Goal: Task Accomplishment & Management: Manage account settings

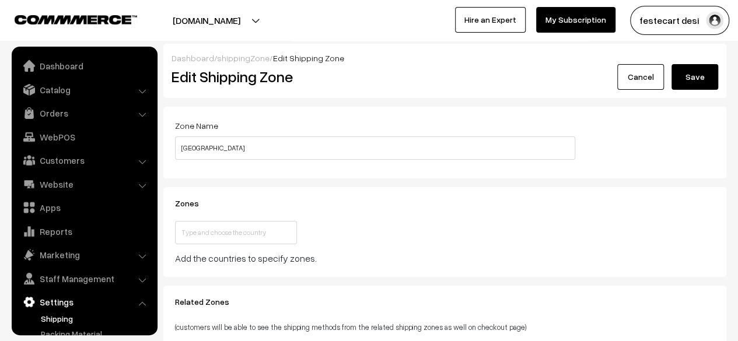
scroll to position [76, 0]
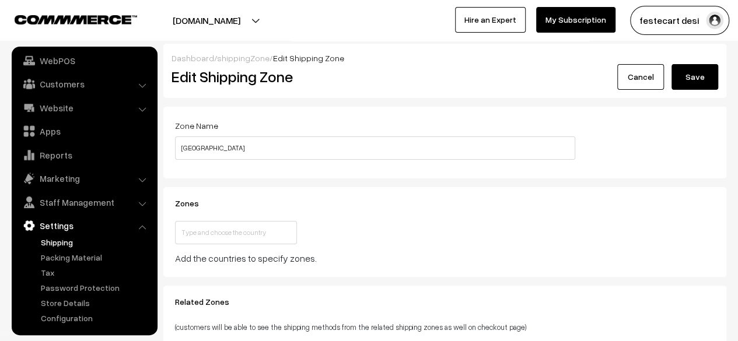
click at [414, 218] on div "Zones This country is already selected Close Add the countries to specify zones." at bounding box center [375, 232] width 418 height 67
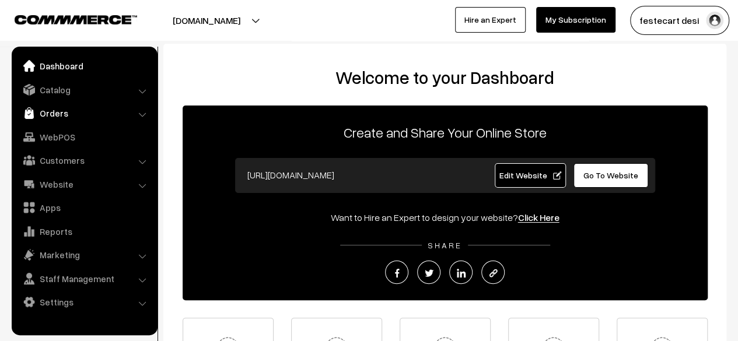
click at [72, 108] on link "Orders" at bounding box center [84, 113] width 139 height 21
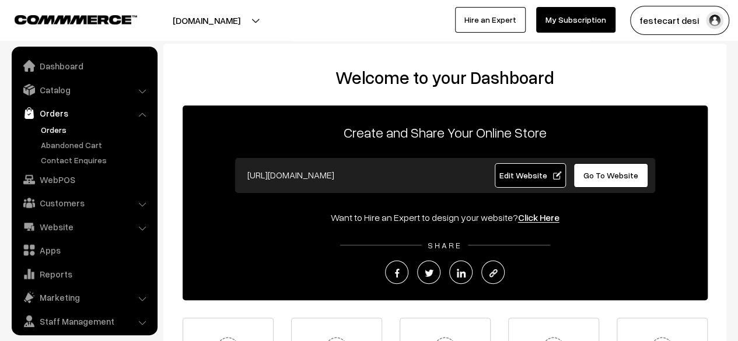
click at [58, 128] on link "Orders" at bounding box center [96, 130] width 116 height 12
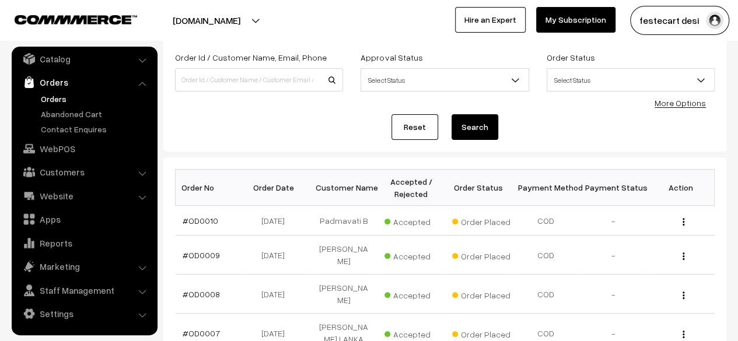
scroll to position [86, 0]
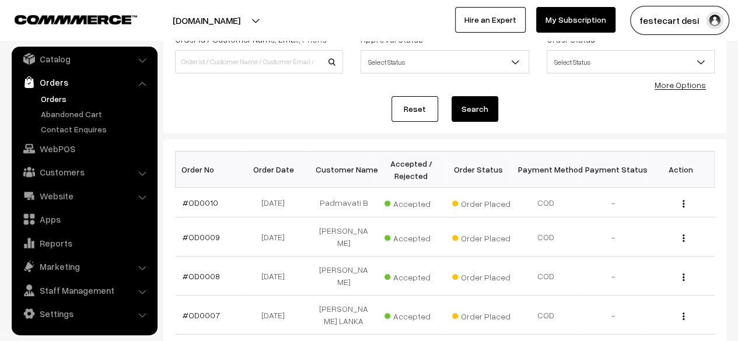
click at [330, 123] on div "Order Id / Customer Name, Email, Phone Approval Status Select Status Awaiting A…" at bounding box center [444, 76] width 563 height 113
click at [204, 202] on link "#OD0010" at bounding box center [201, 203] width 36 height 10
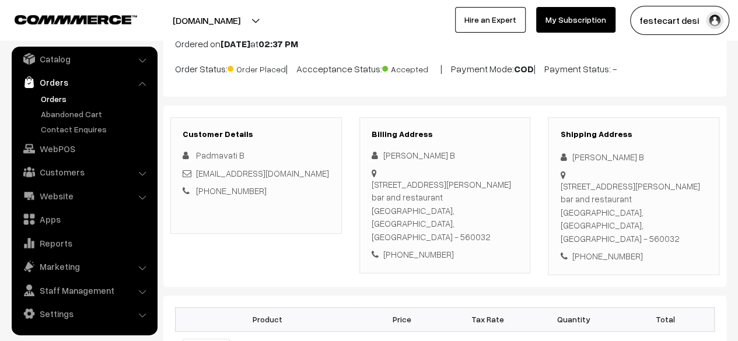
scroll to position [82, 0]
click at [446, 252] on div "Customer Details Padmavati B Vanisree456@gmail.com +91 8088116554 Billing Addre…" at bounding box center [444, 196] width 563 height 181
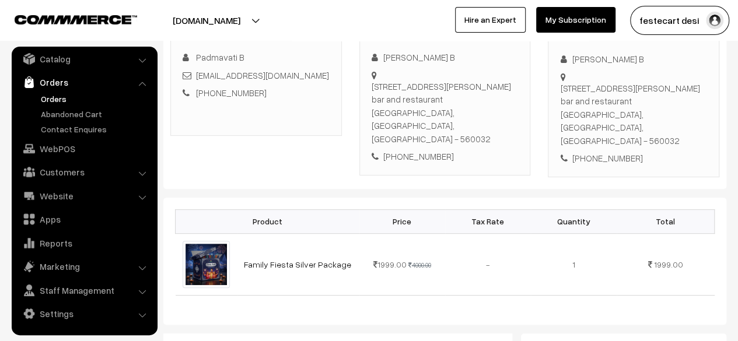
scroll to position [0, 0]
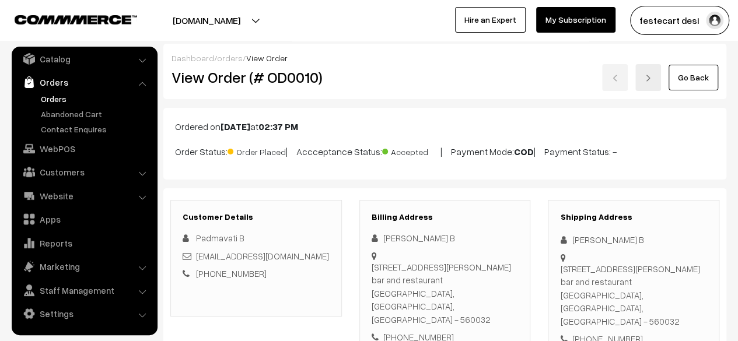
click at [55, 97] on link "Orders" at bounding box center [96, 99] width 116 height 12
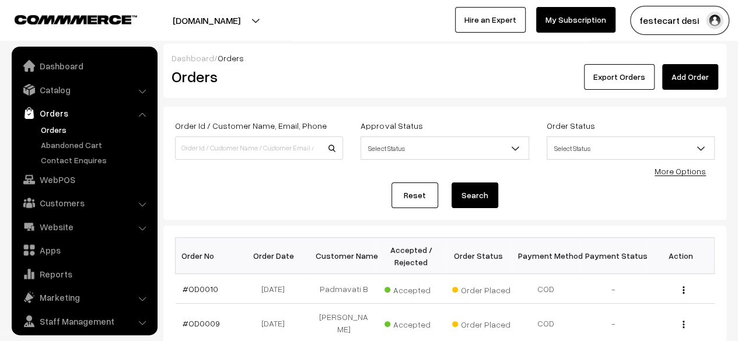
scroll to position [31, 0]
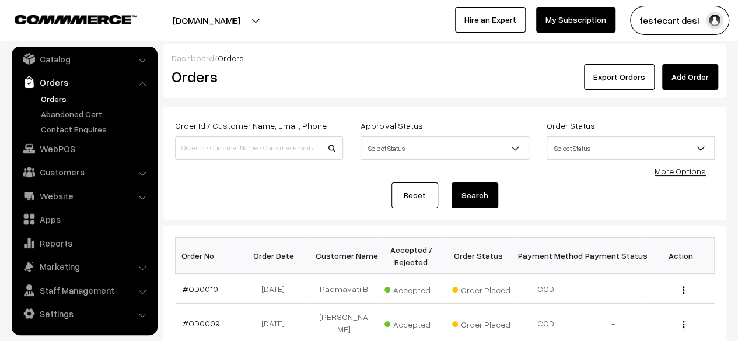
click at [331, 194] on div "Reset Search" at bounding box center [445, 196] width 540 height 26
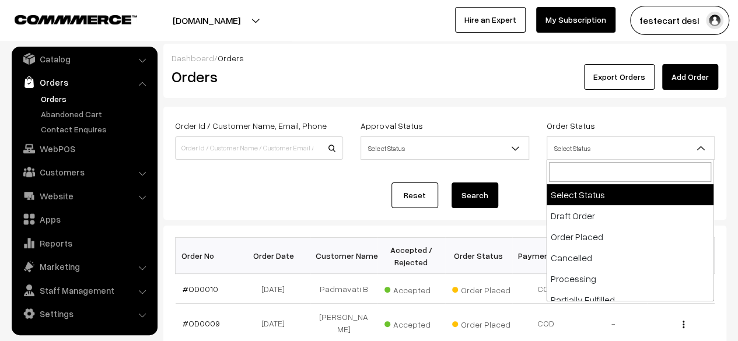
click at [636, 146] on span "Select Status" at bounding box center [630, 148] width 167 height 20
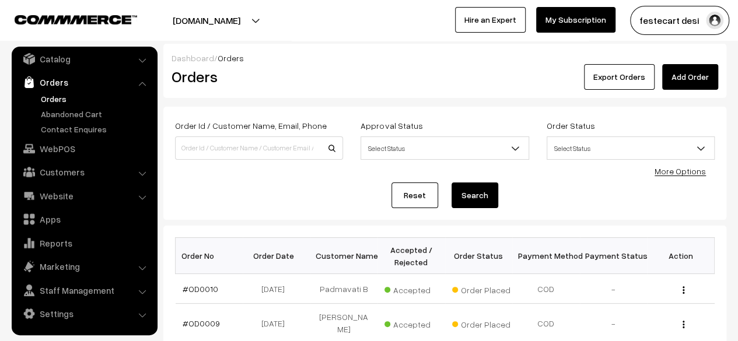
click at [515, 168] on div "Order Id / Customer Name, Email, Phone Approval Status Select Status Awaiting A…" at bounding box center [444, 144] width 557 height 53
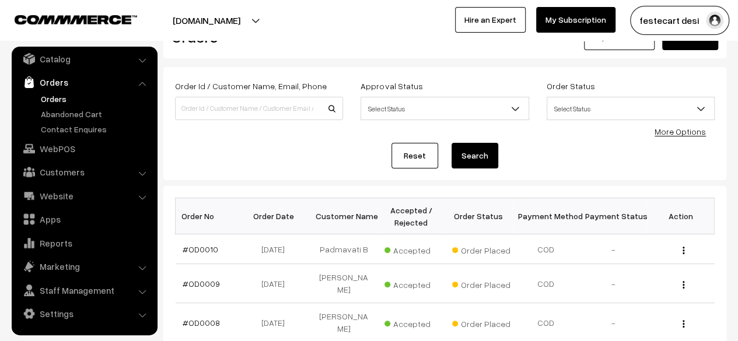
scroll to position [0, 0]
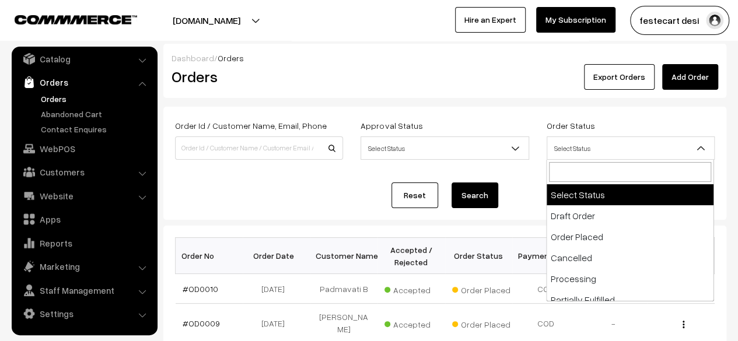
click at [654, 148] on span "Select Status" at bounding box center [630, 148] width 167 height 20
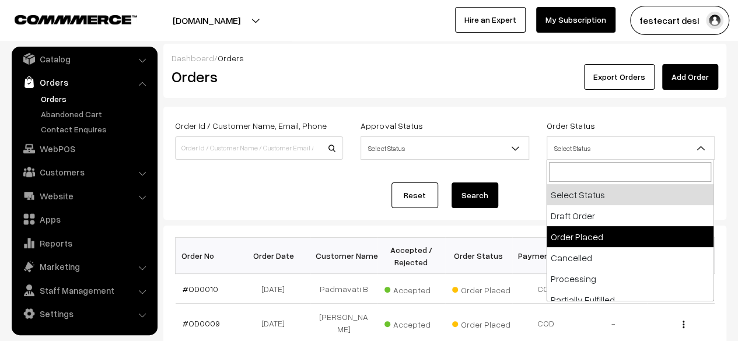
select select "2"
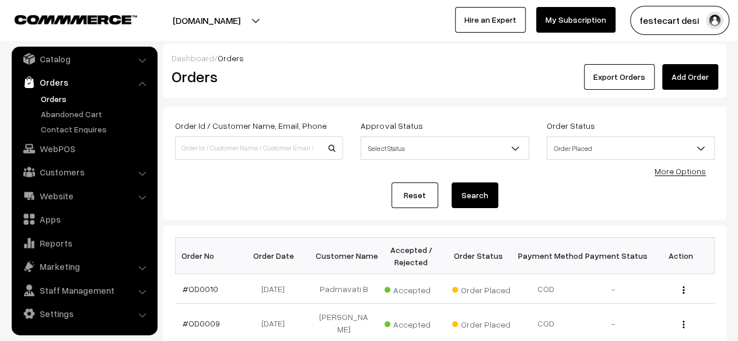
click at [481, 205] on button "Search" at bounding box center [475, 196] width 47 height 26
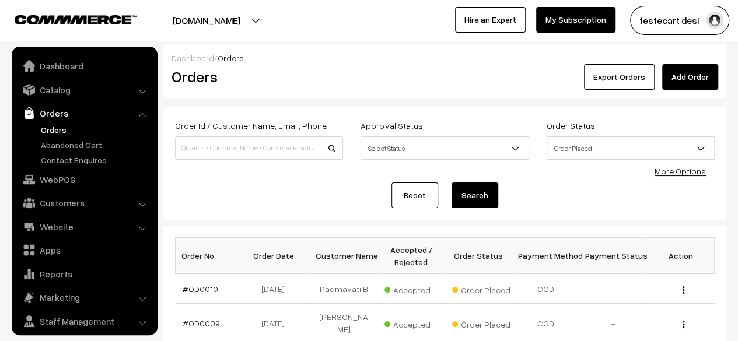
scroll to position [31, 0]
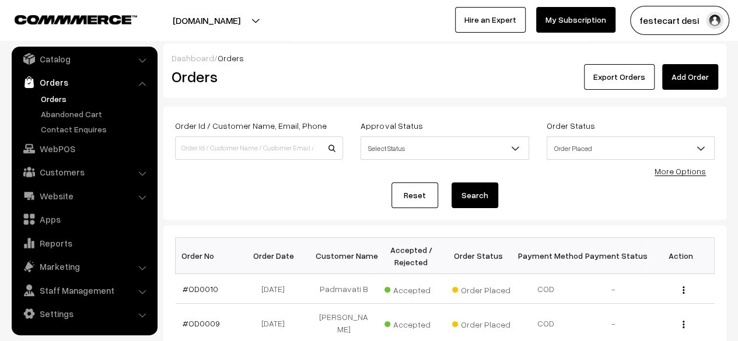
click at [536, 198] on div "Reset Search" at bounding box center [445, 196] width 540 height 26
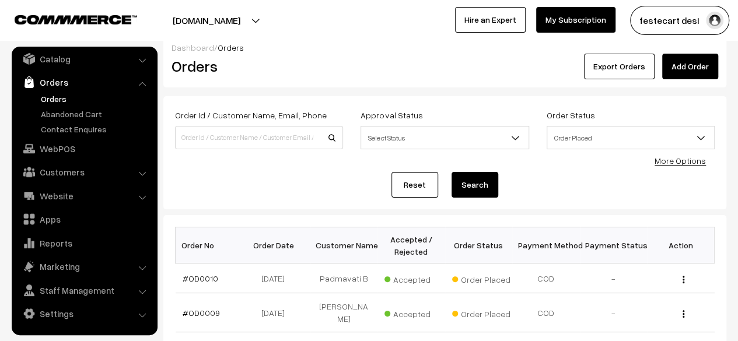
scroll to position [0, 0]
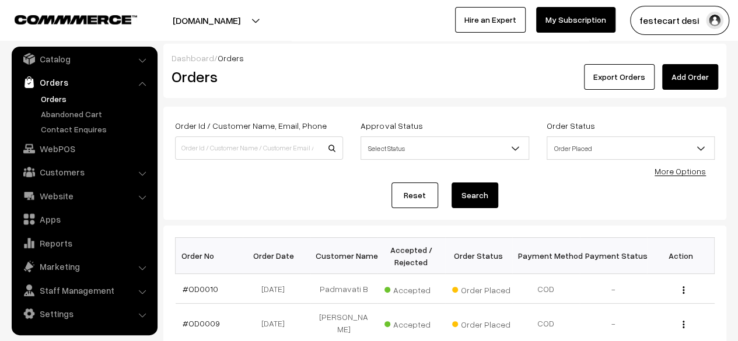
click at [299, 185] on div "Reset Search" at bounding box center [445, 196] width 540 height 26
click at [614, 78] on button "Export Orders" at bounding box center [619, 77] width 71 height 26
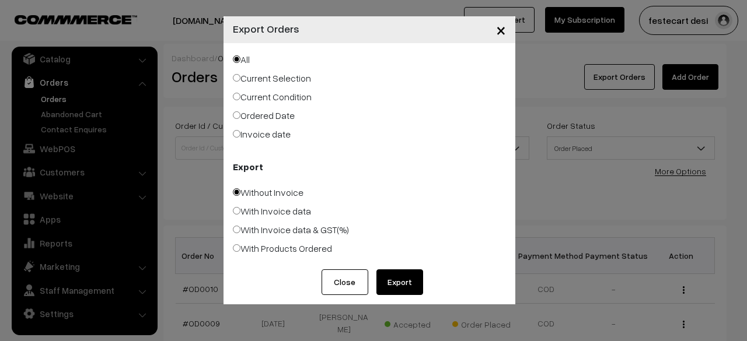
click at [410, 282] on button "Export" at bounding box center [399, 283] width 47 height 26
click at [239, 211] on input "With Invoice data" at bounding box center [237, 211] width 8 height 8
radio input "true"
click at [239, 247] on input "With Products Ordered" at bounding box center [237, 249] width 8 height 8
radio input "true"
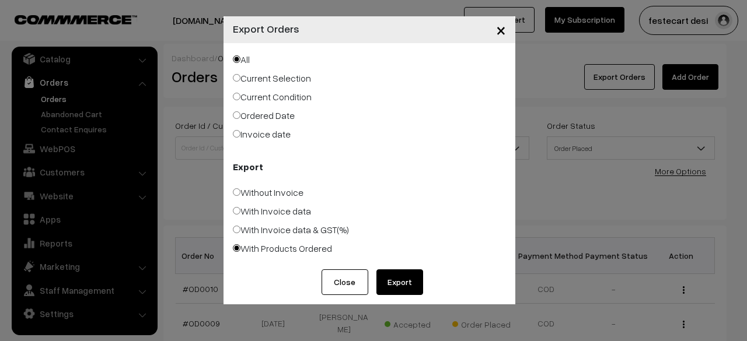
click at [405, 282] on button "Export" at bounding box center [399, 283] width 47 height 26
click at [351, 280] on button "Close" at bounding box center [345, 283] width 47 height 26
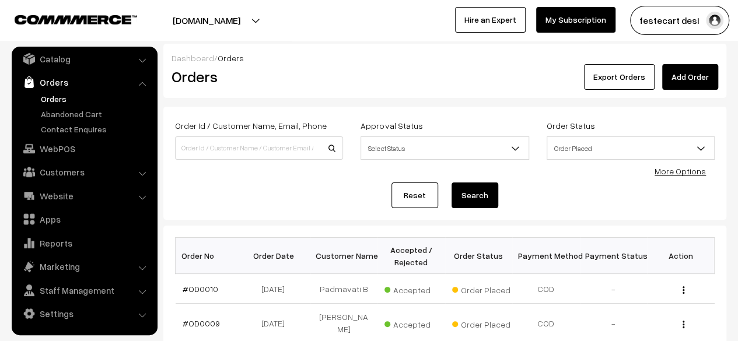
click at [329, 202] on div "Reset Search" at bounding box center [445, 196] width 540 height 26
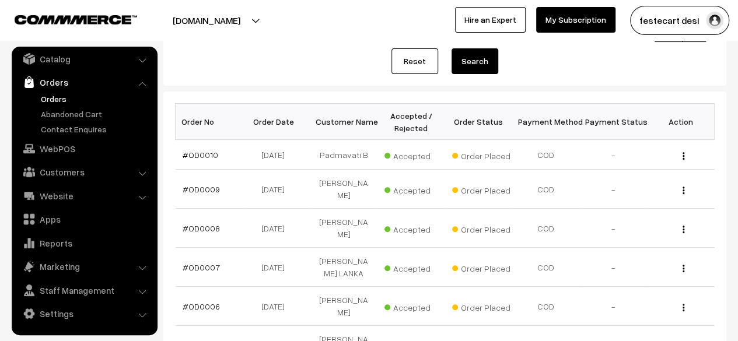
scroll to position [141, 0]
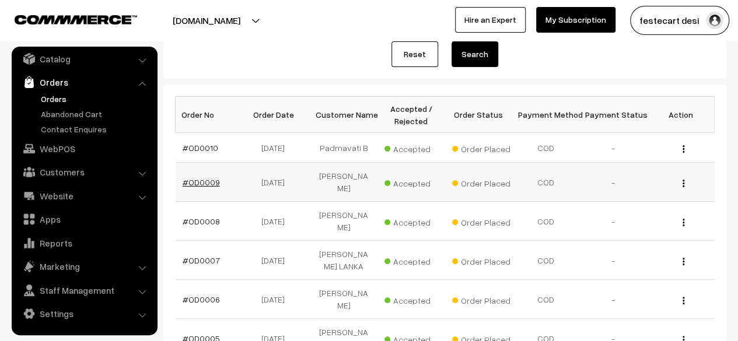
click at [204, 178] on link "#OD0009" at bounding box center [201, 182] width 37 height 10
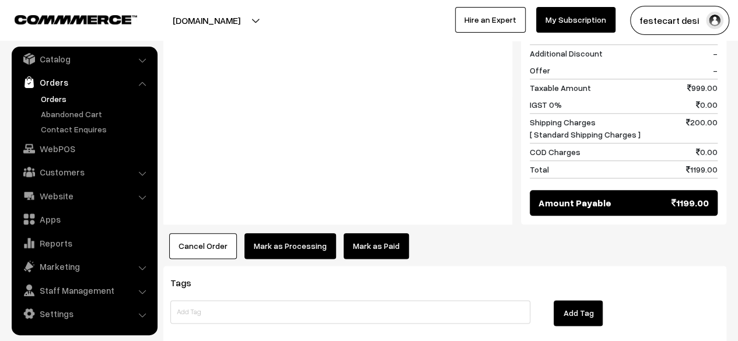
scroll to position [602, 0]
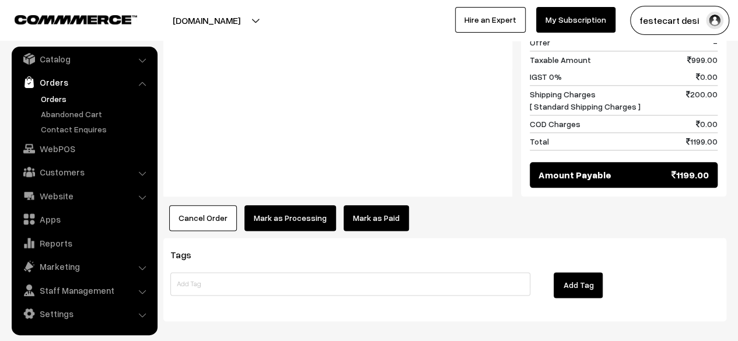
click at [205, 205] on button "Cancel Order" at bounding box center [203, 218] width 68 height 26
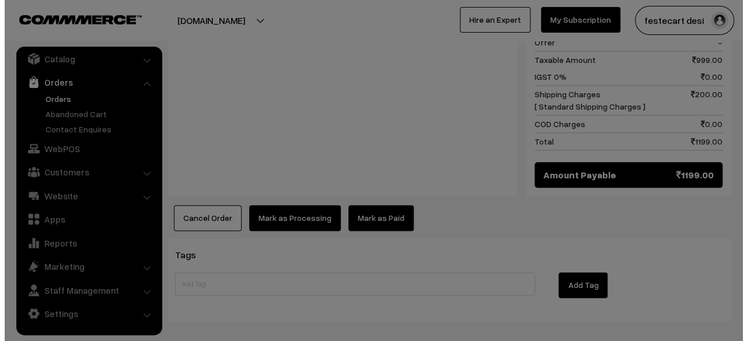
scroll to position [589, 0]
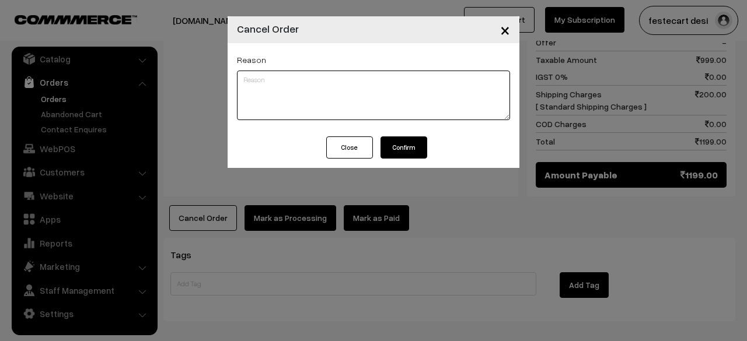
click at [371, 90] on textarea at bounding box center [373, 96] width 273 height 50
click at [399, 89] on textarea "Hello Ravi KR," at bounding box center [373, 96] width 273 height 50
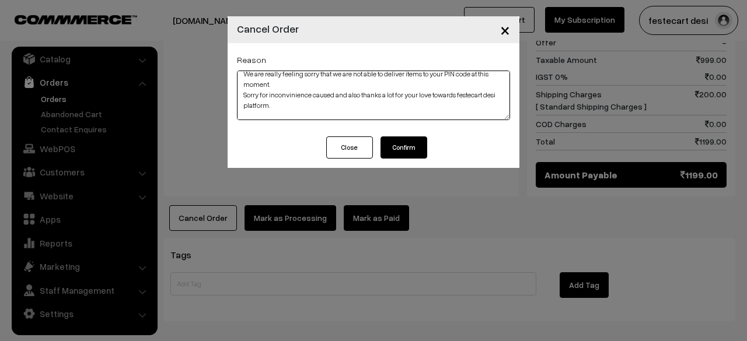
scroll to position [48, 0]
click at [414, 107] on textarea "Hello Ravi KR, We are really feeling sorry that we are not able to deliver item…" at bounding box center [373, 96] width 273 height 50
click at [423, 116] on textarea "Hello Ravi KR, We are really feeling sorry that we are not able to deliver item…" at bounding box center [373, 96] width 273 height 50
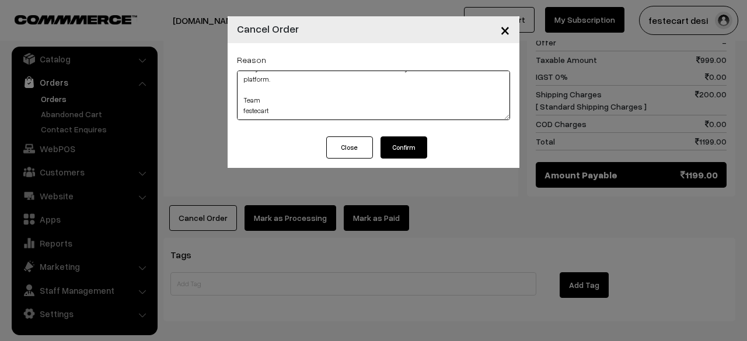
scroll to position [53, 0]
type textarea "Hello Ravi KR, We are really feeling sorry that we are not able to deliver item…"
click at [408, 147] on button "Confirm" at bounding box center [403, 148] width 47 height 22
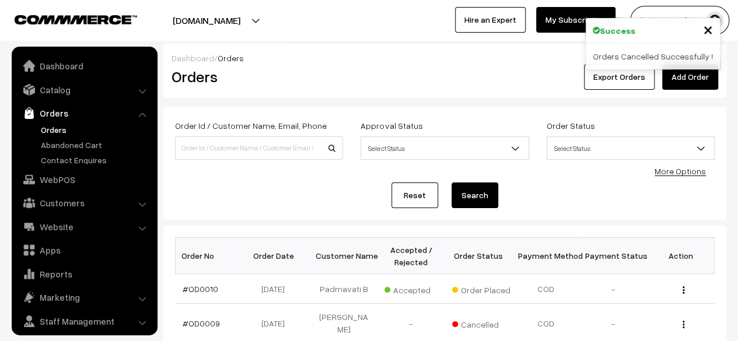
scroll to position [31, 0]
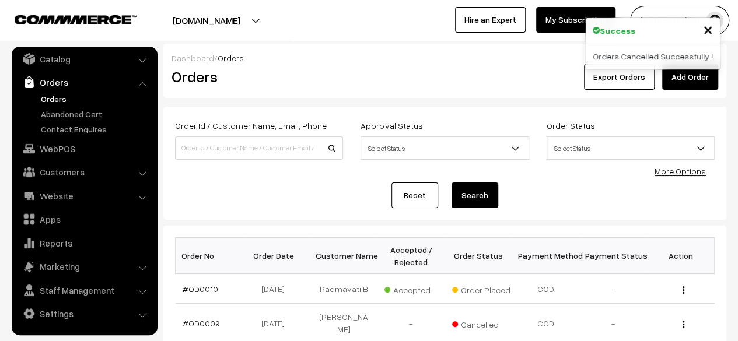
click at [344, 201] on div "Reset Search" at bounding box center [445, 196] width 540 height 26
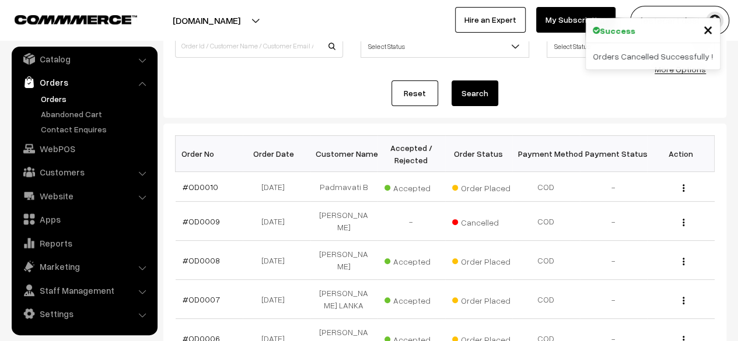
scroll to position [103, 0]
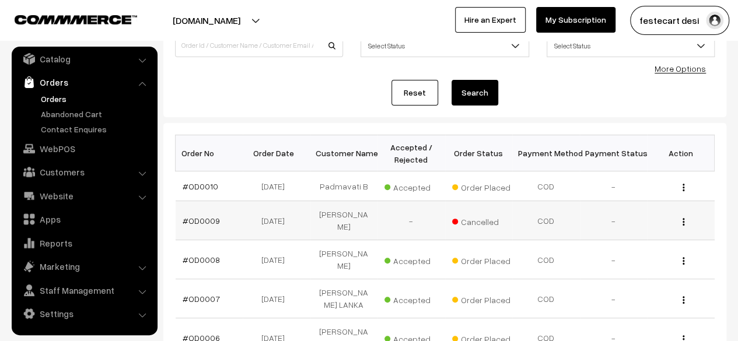
click at [683, 218] on img "button" at bounding box center [684, 222] width 2 height 8
click at [205, 217] on link "#OD0009" at bounding box center [201, 221] width 37 height 10
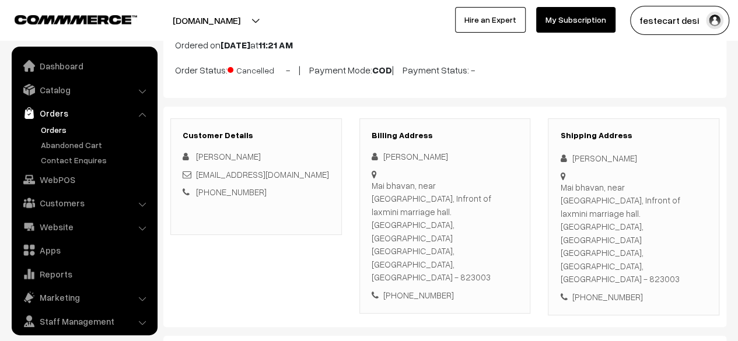
scroll to position [31, 0]
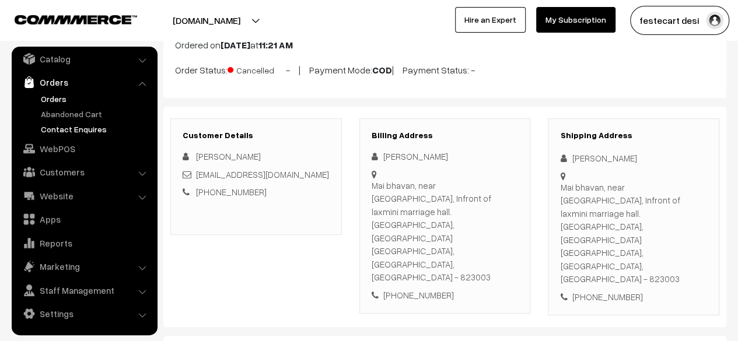
click at [86, 127] on link "Contact Enquires" at bounding box center [96, 129] width 116 height 12
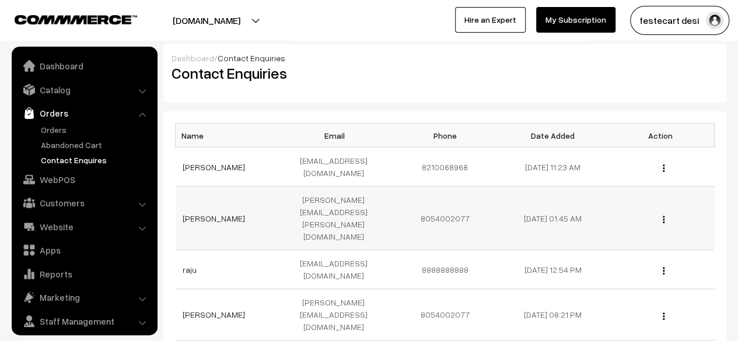
scroll to position [31, 0]
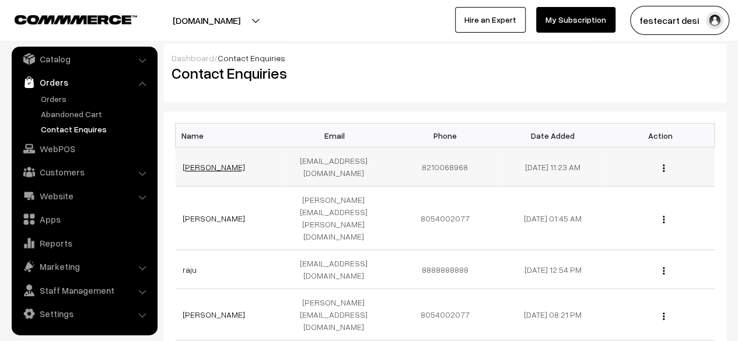
click at [189, 162] on link "[PERSON_NAME]" at bounding box center [214, 167] width 62 height 10
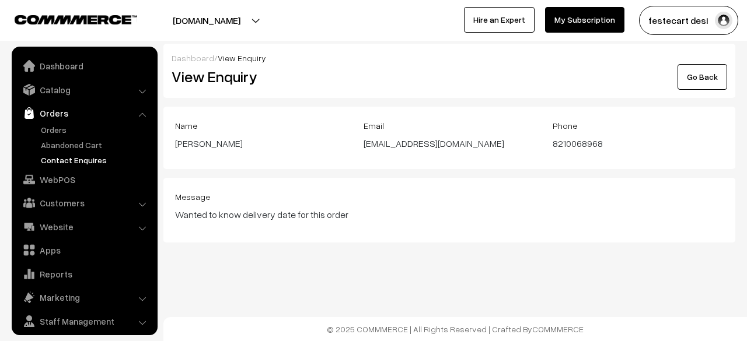
scroll to position [31, 0]
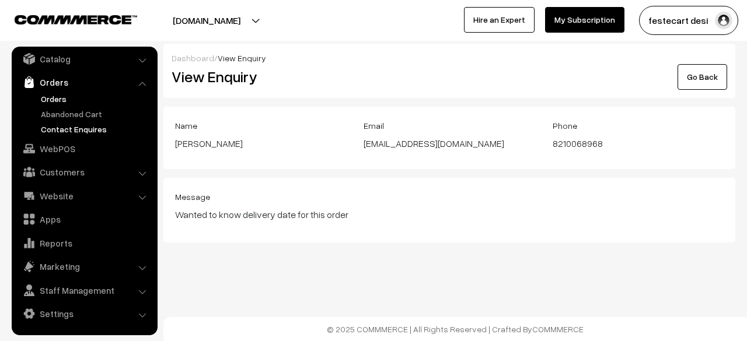
click at [62, 97] on link "Orders" at bounding box center [96, 99] width 116 height 12
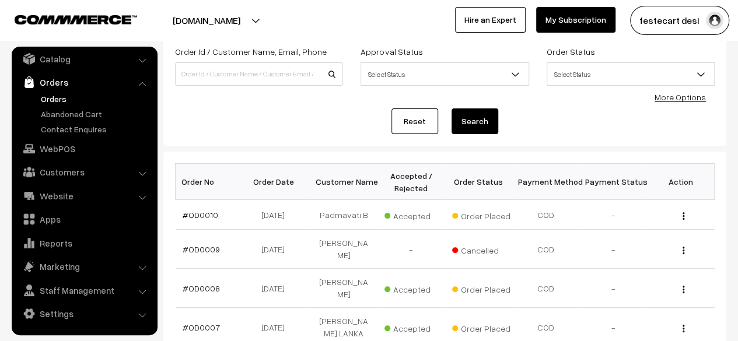
scroll to position [75, 0]
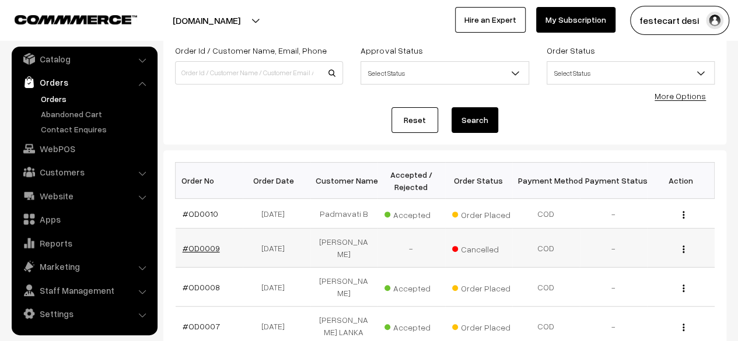
click at [207, 245] on link "#OD0009" at bounding box center [201, 248] width 37 height 10
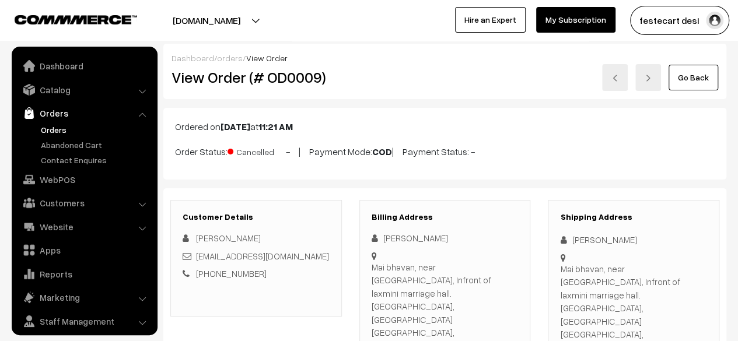
scroll to position [31, 0]
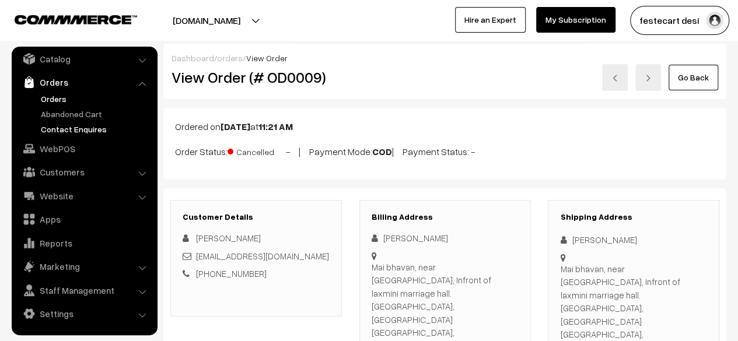
click at [82, 130] on link "Contact Enquires" at bounding box center [96, 129] width 116 height 12
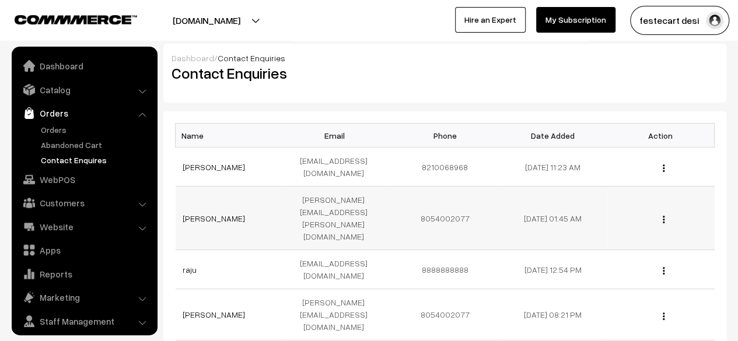
scroll to position [31, 0]
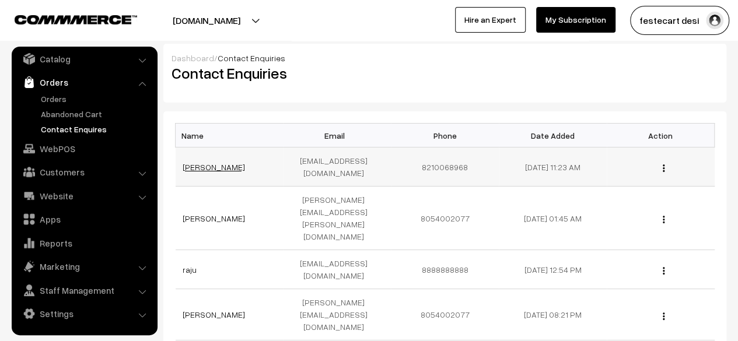
click at [190, 162] on link "[PERSON_NAME]" at bounding box center [214, 167] width 62 height 10
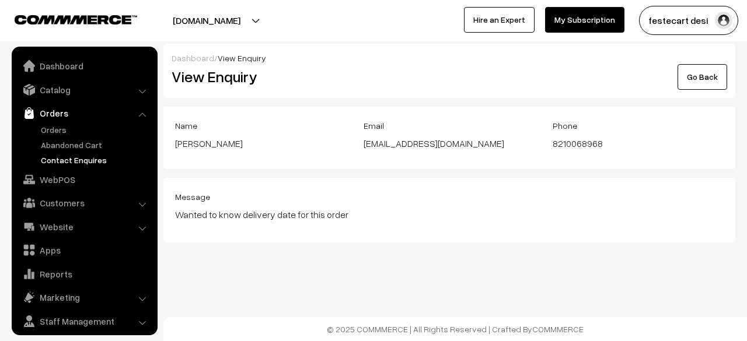
scroll to position [31, 0]
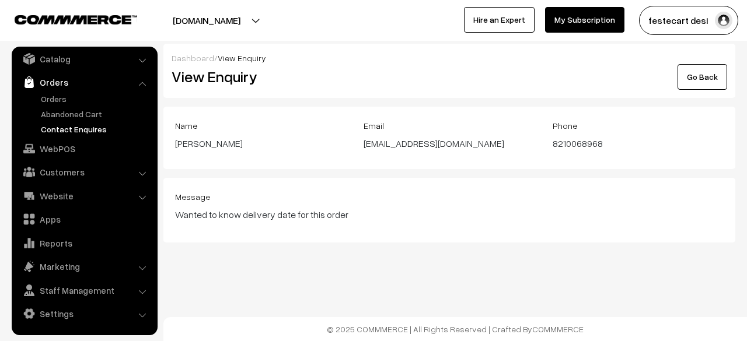
click at [449, 203] on div "Message Wanted to know delivery date for this order" at bounding box center [449, 206] width 549 height 32
click at [432, 213] on blockquote "Wanted to know delivery date for this order" at bounding box center [449, 215] width 549 height 14
click at [391, 145] on div "[EMAIL_ADDRESS][DOMAIN_NAME]" at bounding box center [449, 144] width 171 height 14
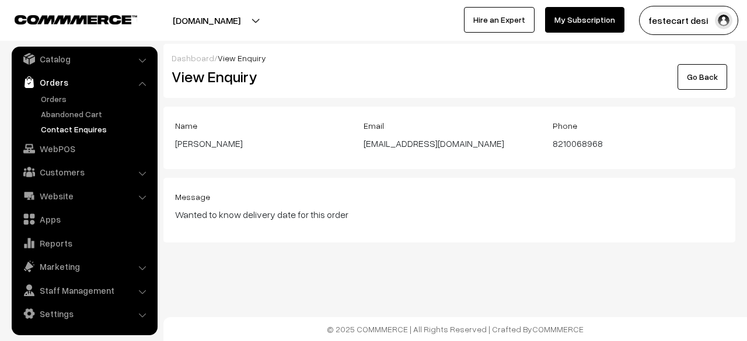
click at [407, 198] on div "Message Wanted to know delivery date for this order" at bounding box center [449, 206] width 549 height 32
click at [425, 229] on div "Message Wanted to know delivery date for this order" at bounding box center [449, 210] width 572 height 65
drag, startPoint x: 425, startPoint y: 229, endPoint x: 389, endPoint y: 216, distance: 39.1
click at [389, 216] on blockquote "Wanted to know delivery date for this order" at bounding box center [449, 215] width 549 height 14
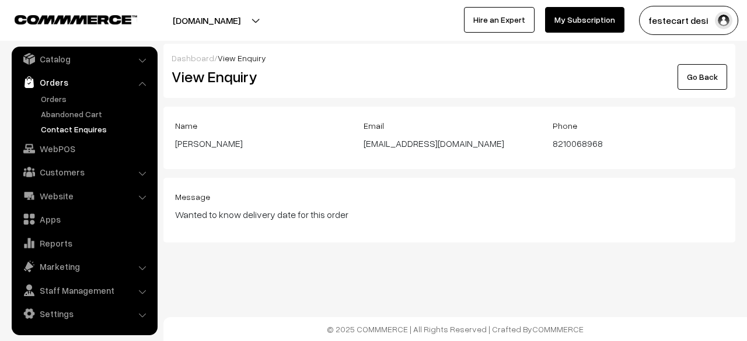
click at [698, 81] on link "Go Back" at bounding box center [702, 77] width 50 height 26
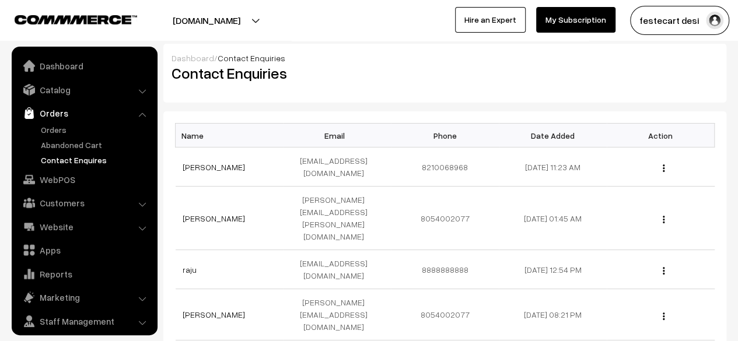
scroll to position [31, 0]
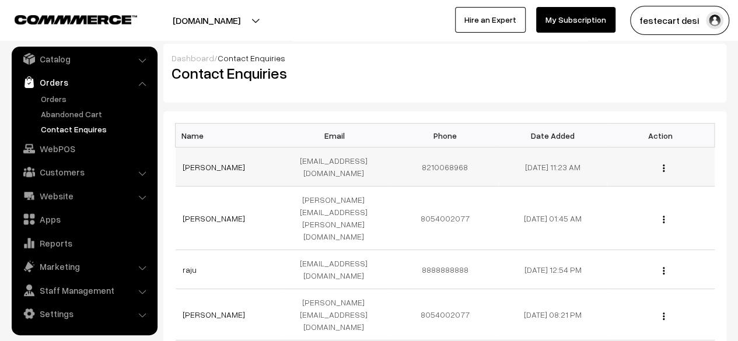
click at [661, 167] on td "View" at bounding box center [661, 167] width 108 height 39
click at [665, 162] on div "View" at bounding box center [661, 167] width 94 height 12
click at [663, 165] on img "button" at bounding box center [664, 169] width 2 height 8
click at [417, 97] on div "Dashboard / Contact Enquiries Contact Enquiries" at bounding box center [444, 73] width 563 height 59
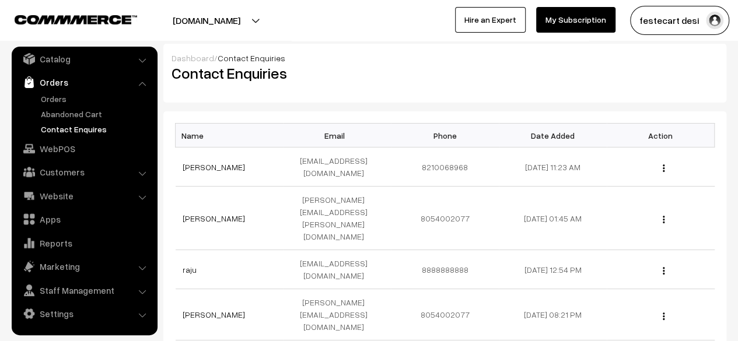
click at [411, 99] on div "Dashboard / Contact Enquiries Contact Enquiries" at bounding box center [444, 73] width 563 height 59
click at [331, 162] on td "[EMAIL_ADDRESS][DOMAIN_NAME]" at bounding box center [337, 167] width 108 height 39
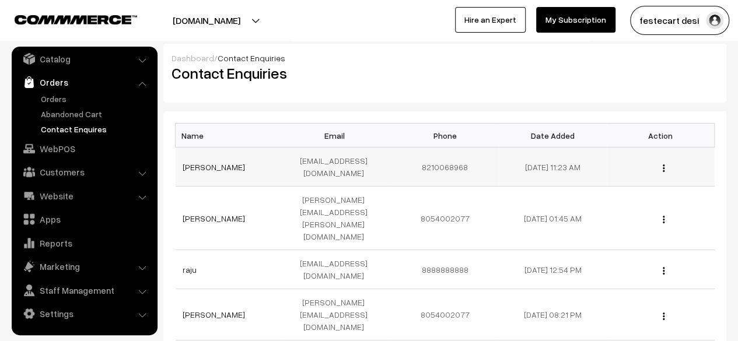
drag, startPoint x: 180, startPoint y: 158, endPoint x: 600, endPoint y: 160, distance: 420.2
click at [600, 160] on tr "[PERSON_NAME] [PERSON_NAME][EMAIL_ADDRESS][DOMAIN_NAME] 8210068968 [DATE] 11:23…" at bounding box center [445, 167] width 539 height 39
copy tr "[PERSON_NAME] [PERSON_NAME][EMAIL_ADDRESS][DOMAIN_NAME] 8210068968 [DATE] 11:23…"
